Goal: Task Accomplishment & Management: Manage account settings

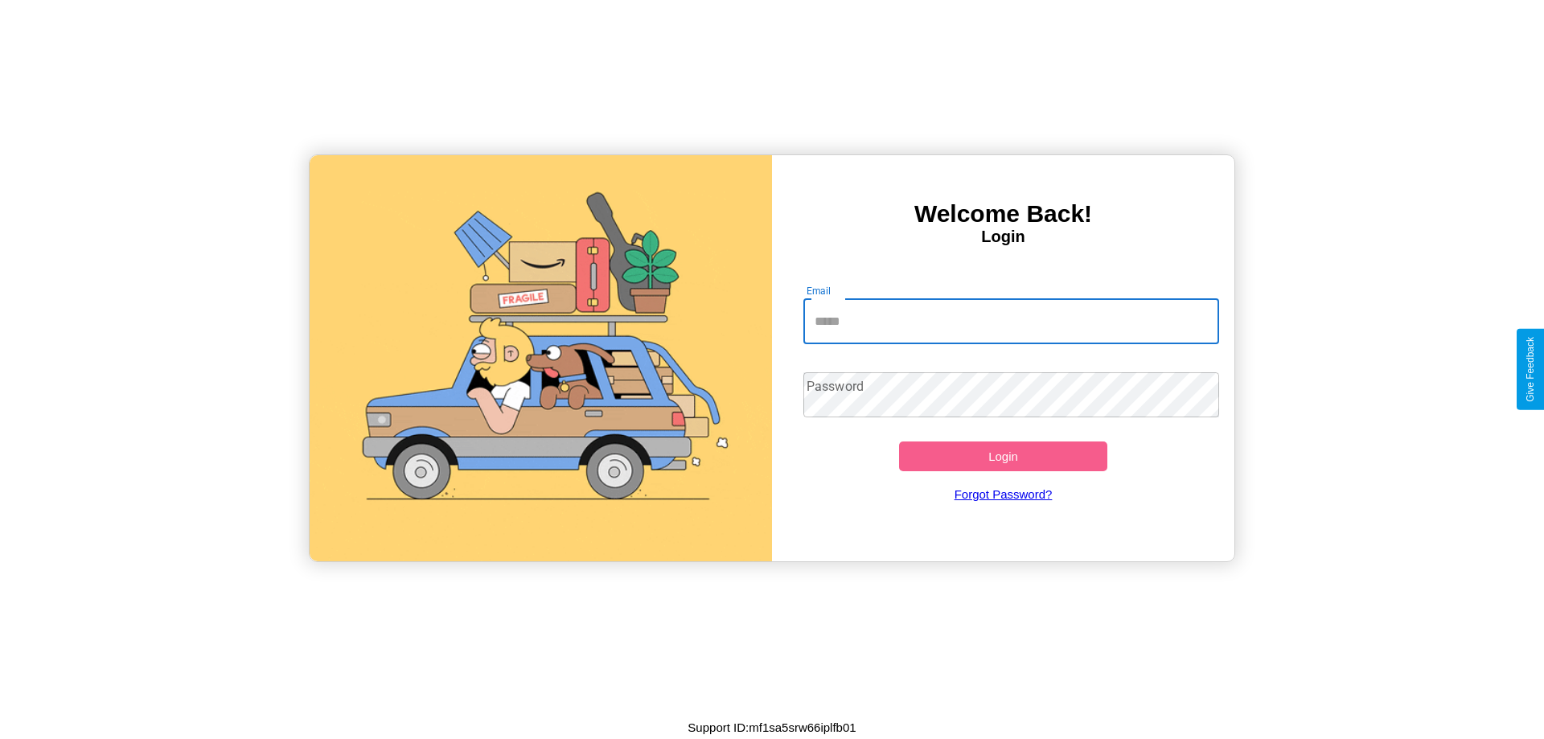
click at [1011, 321] on input "Email" at bounding box center [1011, 321] width 416 height 45
type input "**********"
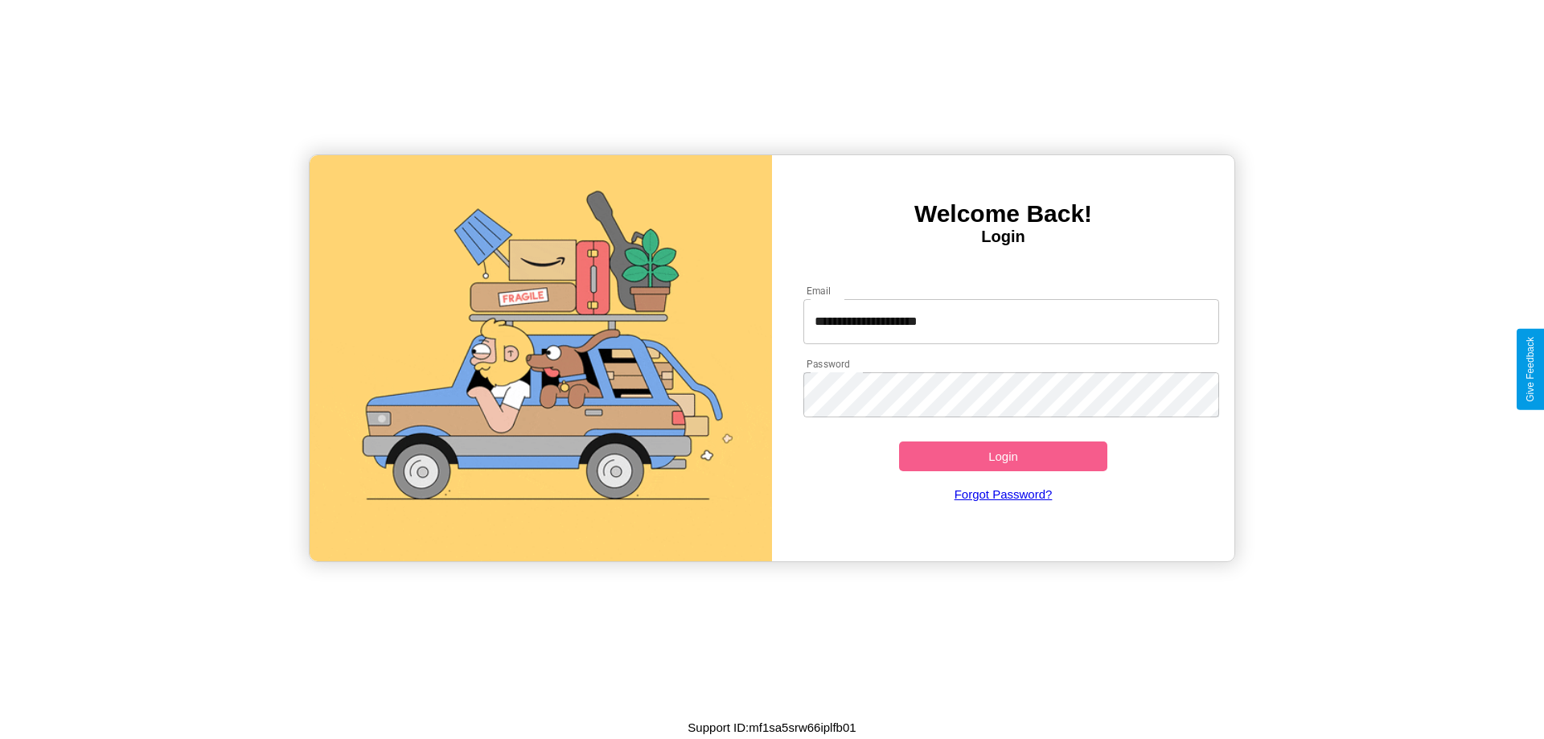
click at [1003, 456] on button "Login" at bounding box center [1003, 456] width 208 height 30
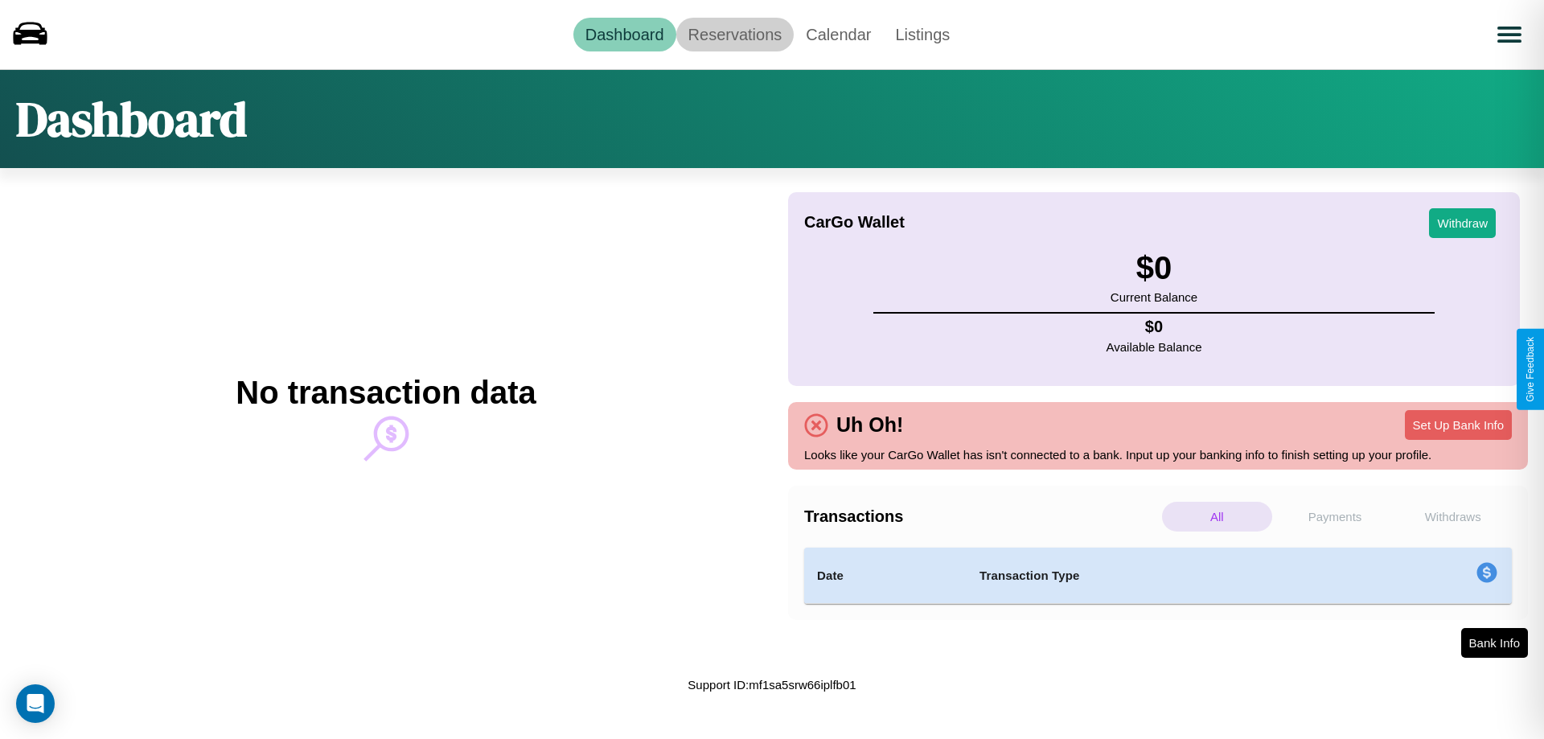
click at [734, 34] on link "Reservations" at bounding box center [735, 35] width 118 height 34
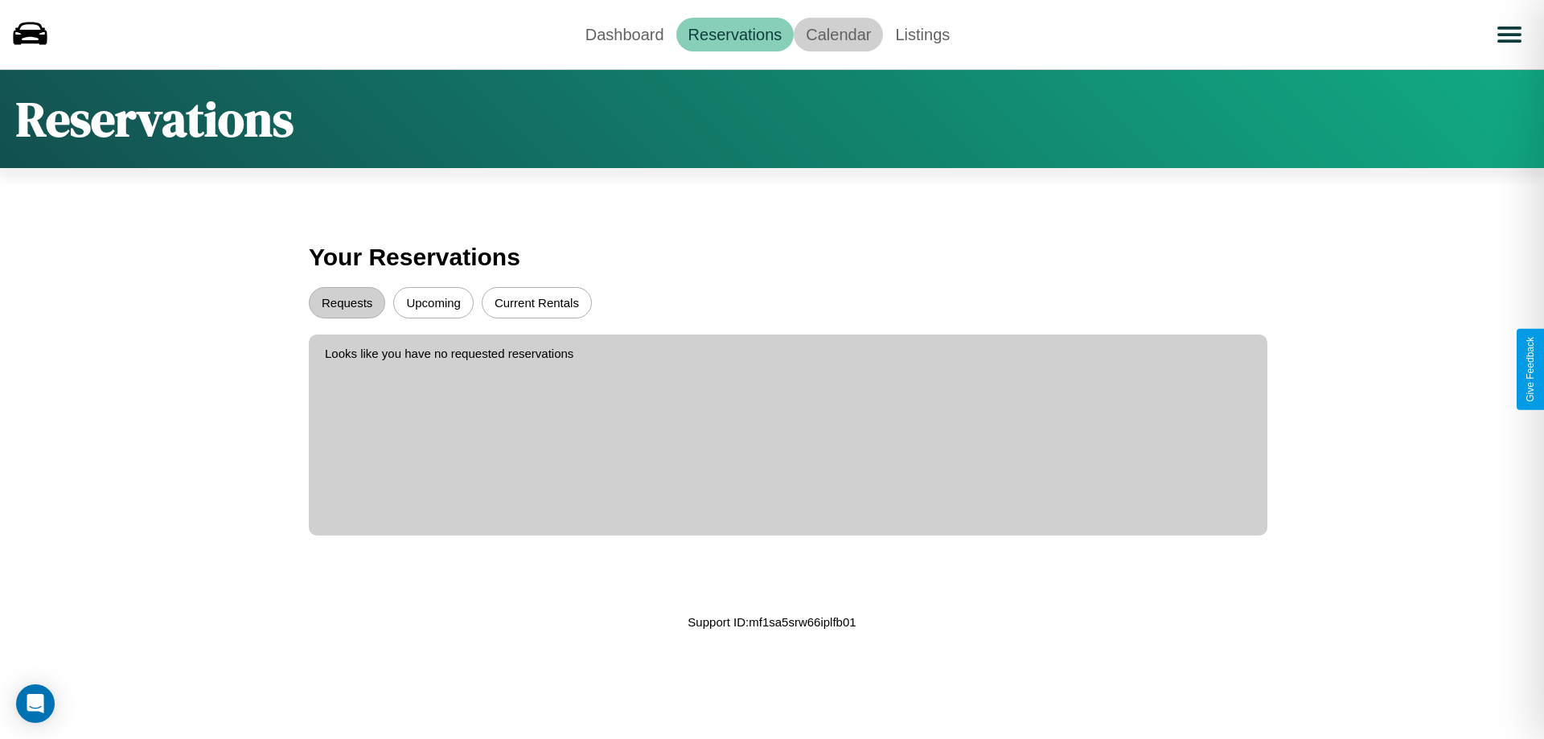
click at [838, 34] on link "Calendar" at bounding box center [838, 35] width 89 height 34
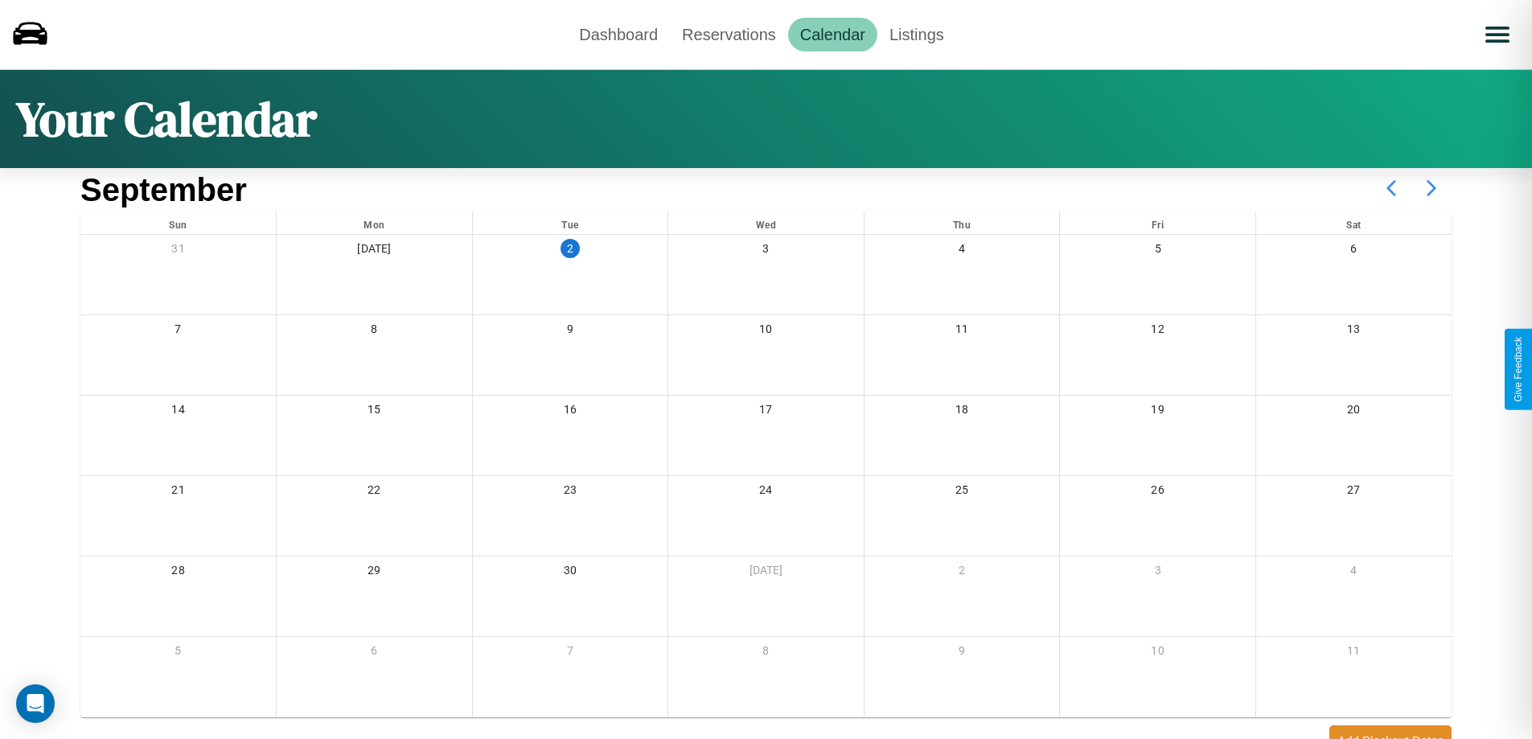
click at [1431, 188] on icon at bounding box center [1431, 188] width 40 height 40
click at [618, 34] on link "Dashboard" at bounding box center [618, 35] width 103 height 34
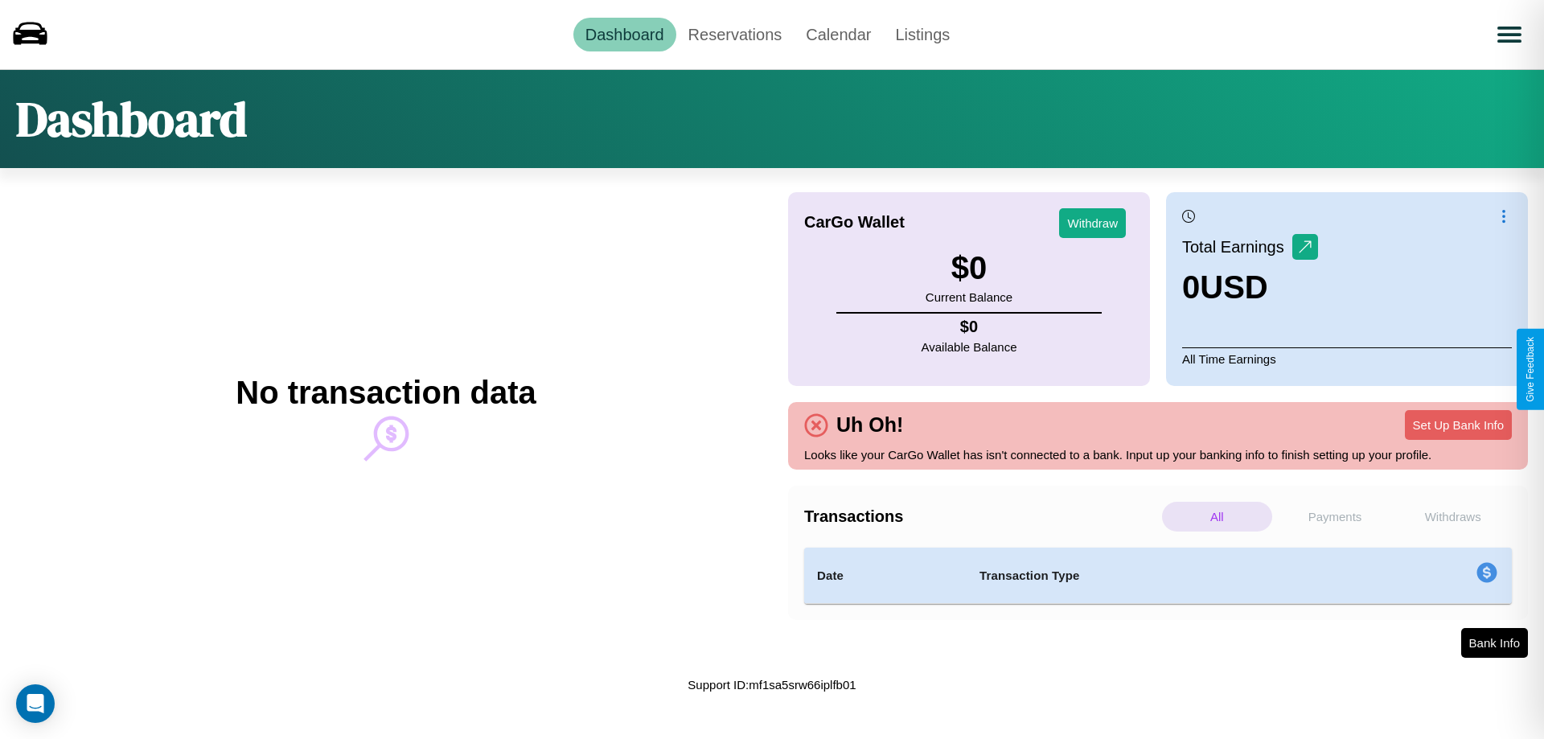
click at [1335, 516] on p "Payments" at bounding box center [1335, 517] width 110 height 30
click at [1452, 516] on p "Withdraws" at bounding box center [1452, 517] width 110 height 30
